Goal: Check status: Check status

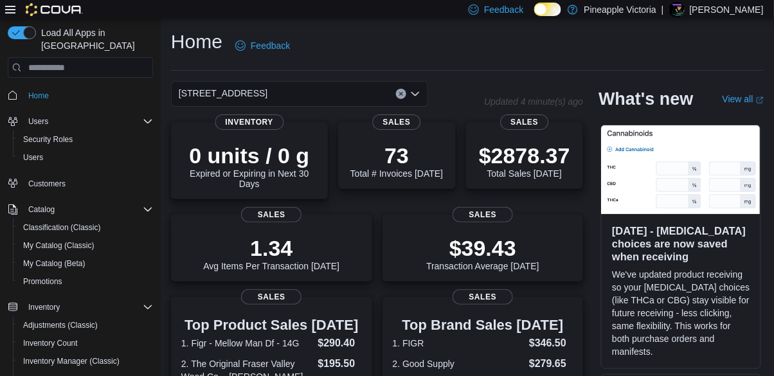
click at [284, 126] on div "0 units / 0 g Expired or Expiring in Next 30 Days Inventory" at bounding box center [249, 160] width 157 height 77
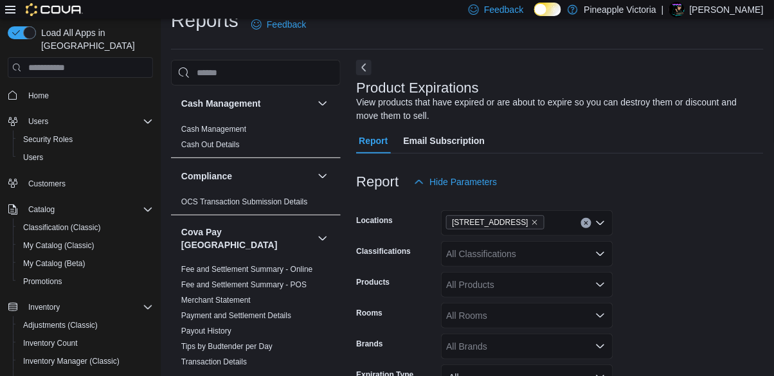
scroll to position [42, 0]
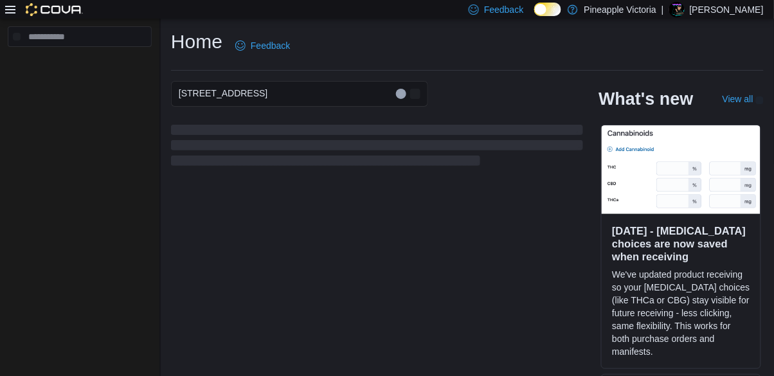
scroll to position [87, 0]
